Goal: Navigation & Orientation: Find specific page/section

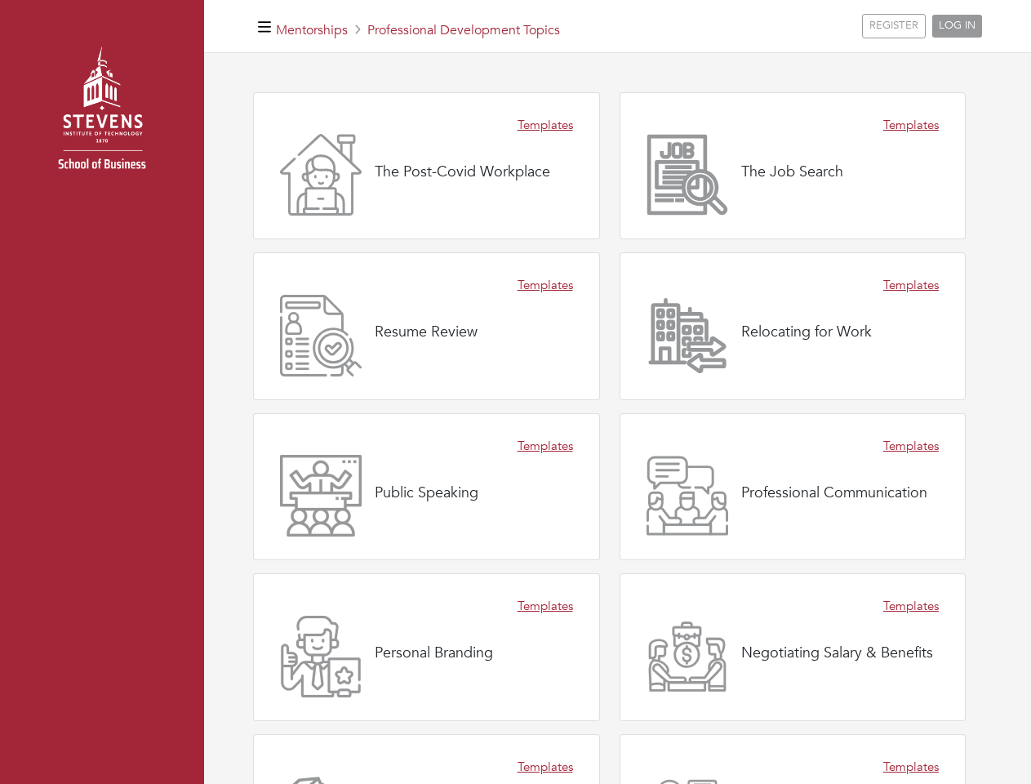
click at [515, 392] on div "Templates Resume Review" at bounding box center [426, 326] width 347 height 148
click at [264, 26] on icon "button" at bounding box center [264, 28] width 13 height 16
